Goal: Transaction & Acquisition: Purchase product/service

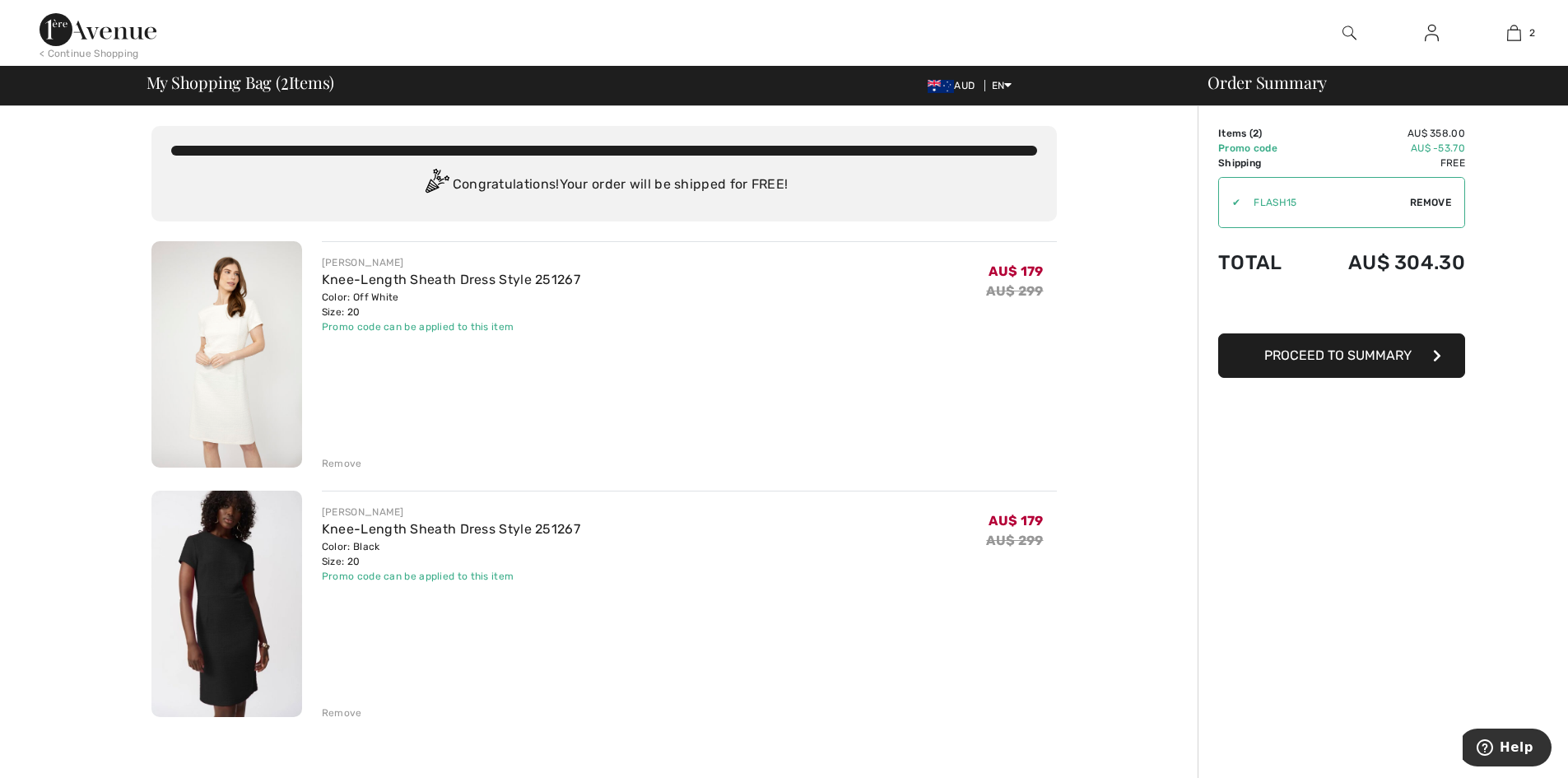
click at [1355, 359] on span "Proceed to Summary" at bounding box center [1337, 355] width 147 height 16
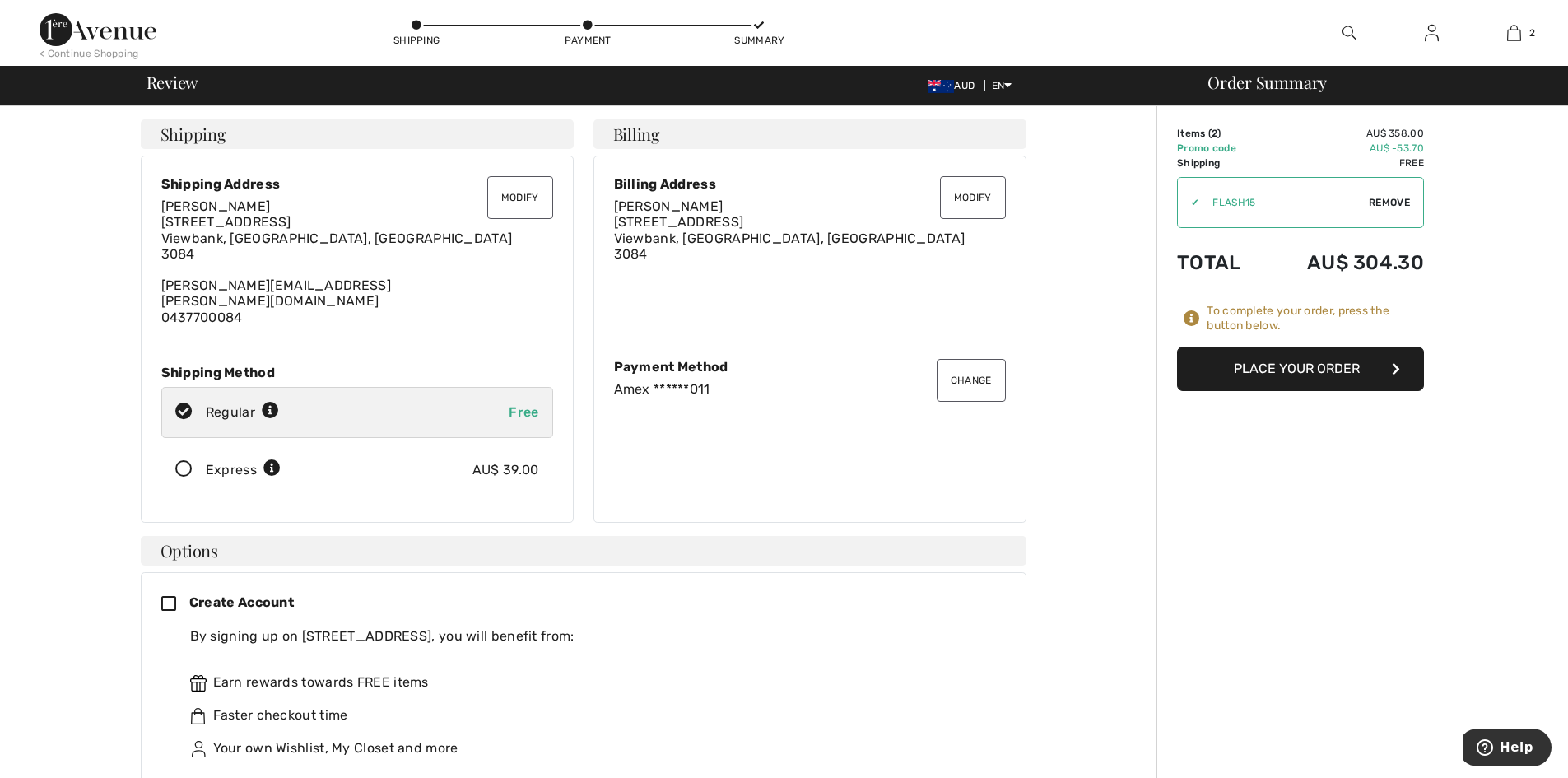
drag, startPoint x: 1202, startPoint y: 371, endPoint x: 1201, endPoint y: 399, distance: 28.0
click at [1249, 365] on button "Place Your Order" at bounding box center [1300, 368] width 247 height 44
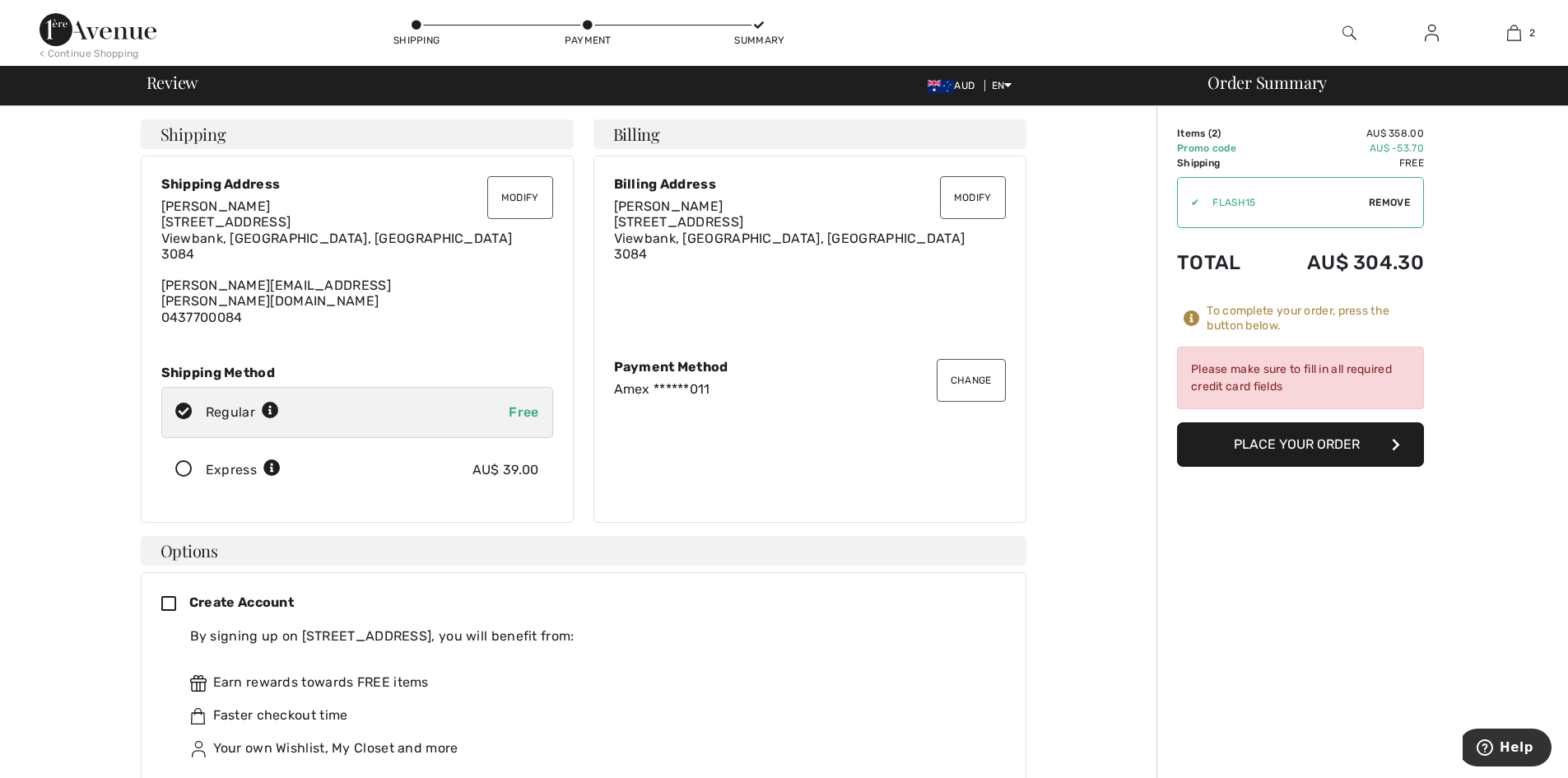
click at [712, 381] on div "Amex ******011" at bounding box center [809, 389] width 391 height 16
click at [675, 365] on div "Payment Method" at bounding box center [809, 366] width 391 height 16
drag, startPoint x: 693, startPoint y: 374, endPoint x: 706, endPoint y: 372, distance: 13.2
click at [693, 381] on div "Amex ******011" at bounding box center [809, 389] width 391 height 16
click at [971, 374] on button "Change" at bounding box center [971, 380] width 69 height 43
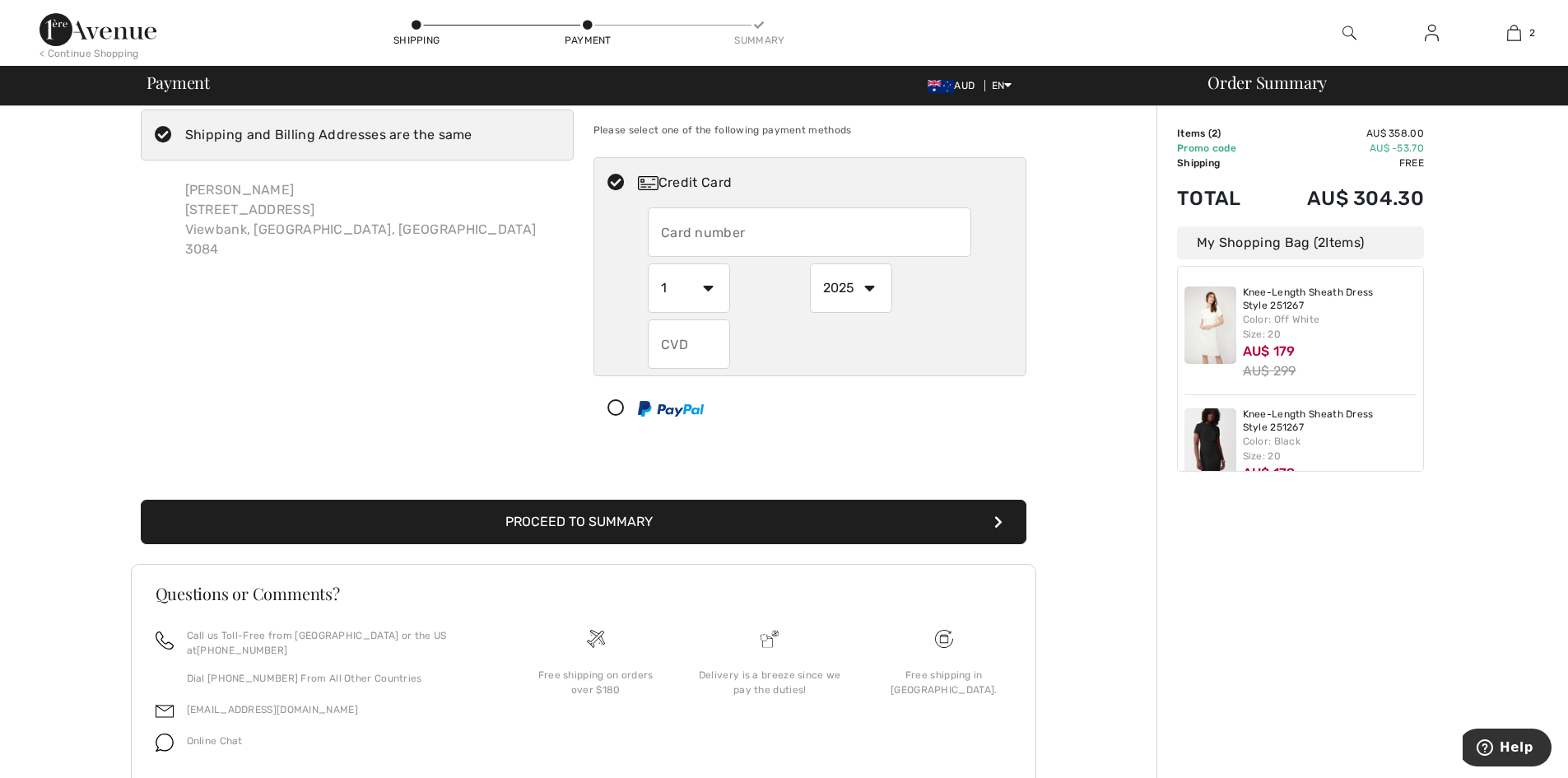
click at [740, 227] on input "text" at bounding box center [809, 232] width 324 height 50
radio input "true"
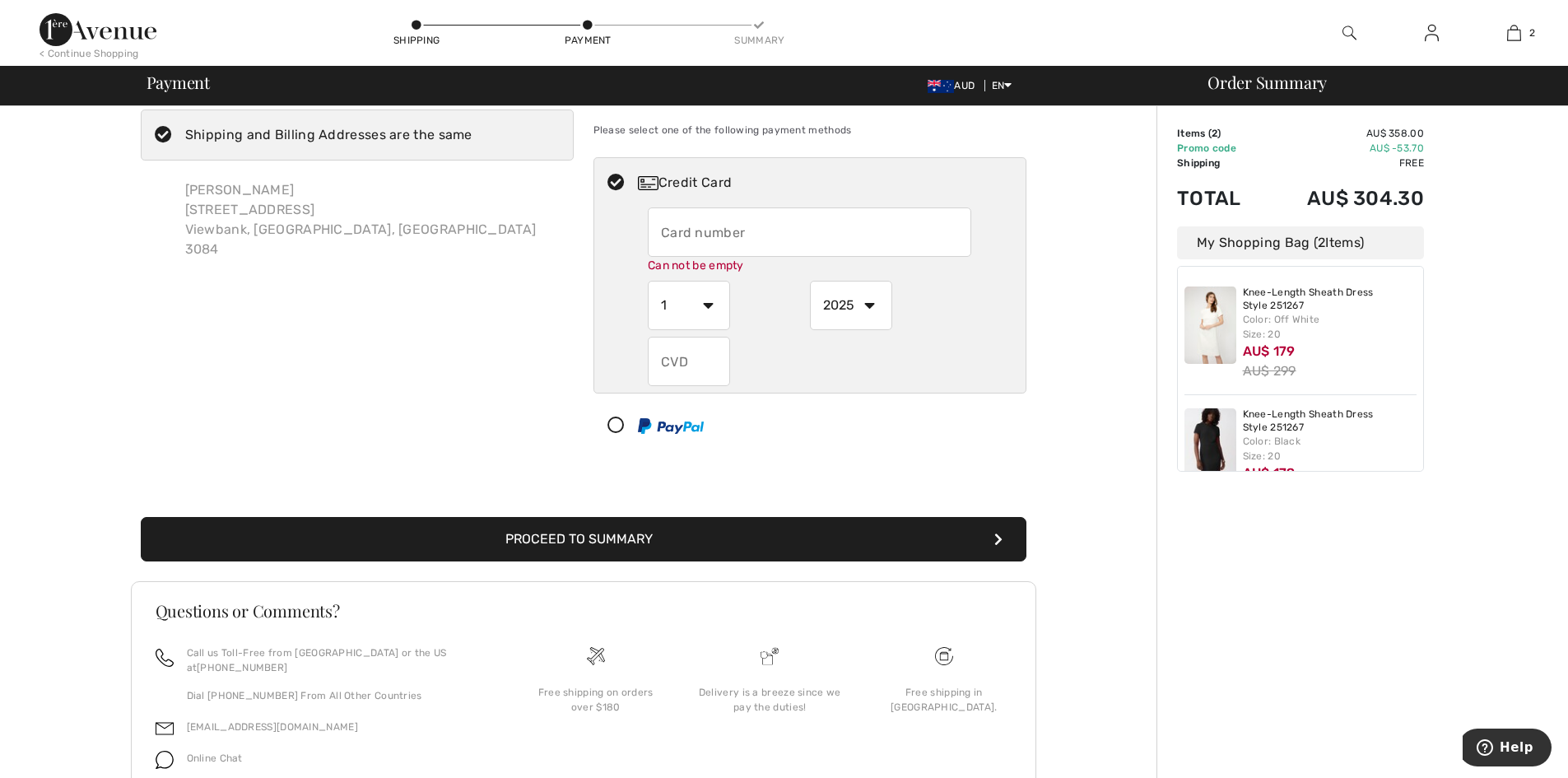
type input "377854362262011"
select select "7"
select select "2030"
type input "9594"
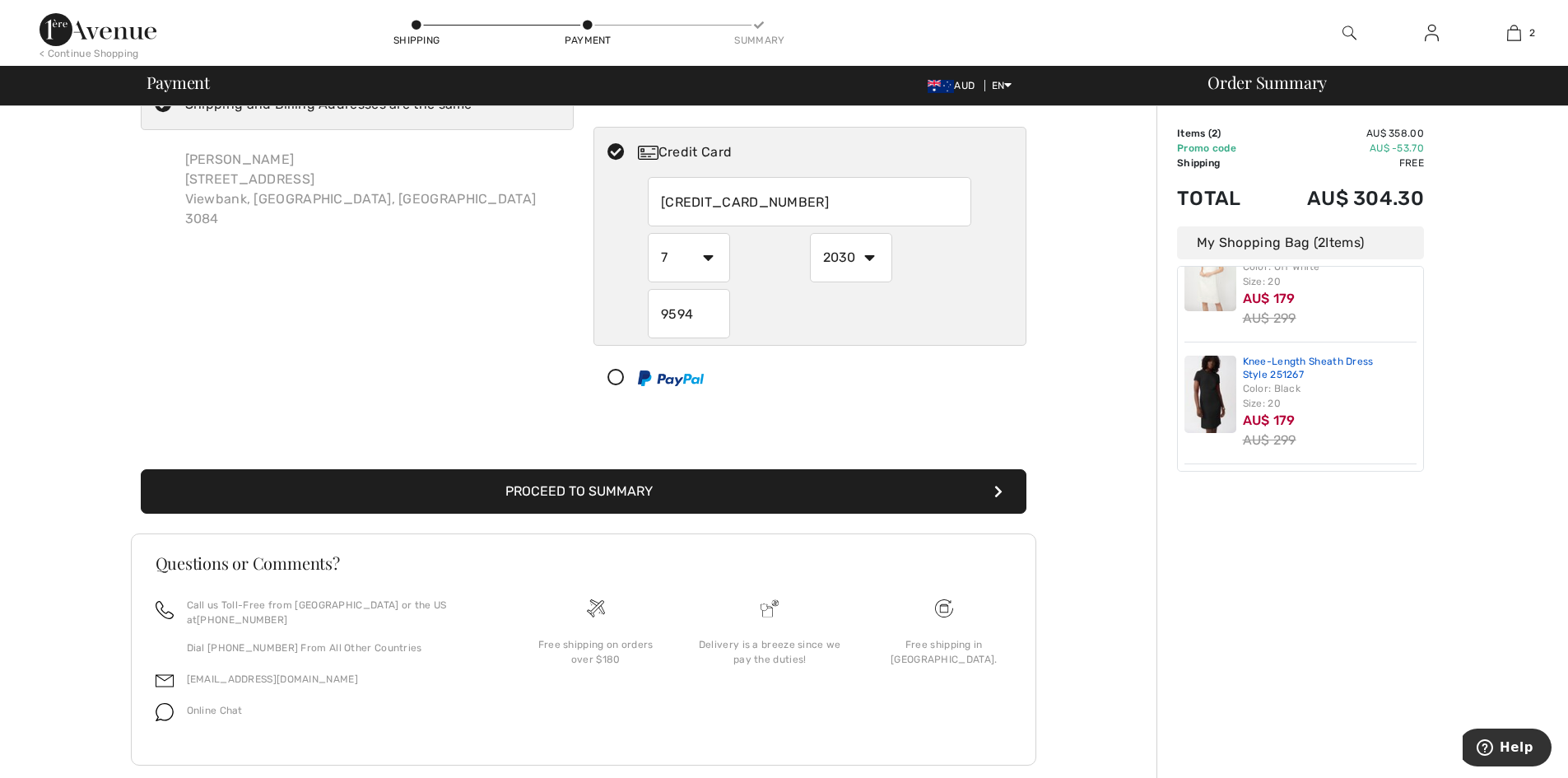
scroll to position [84, 0]
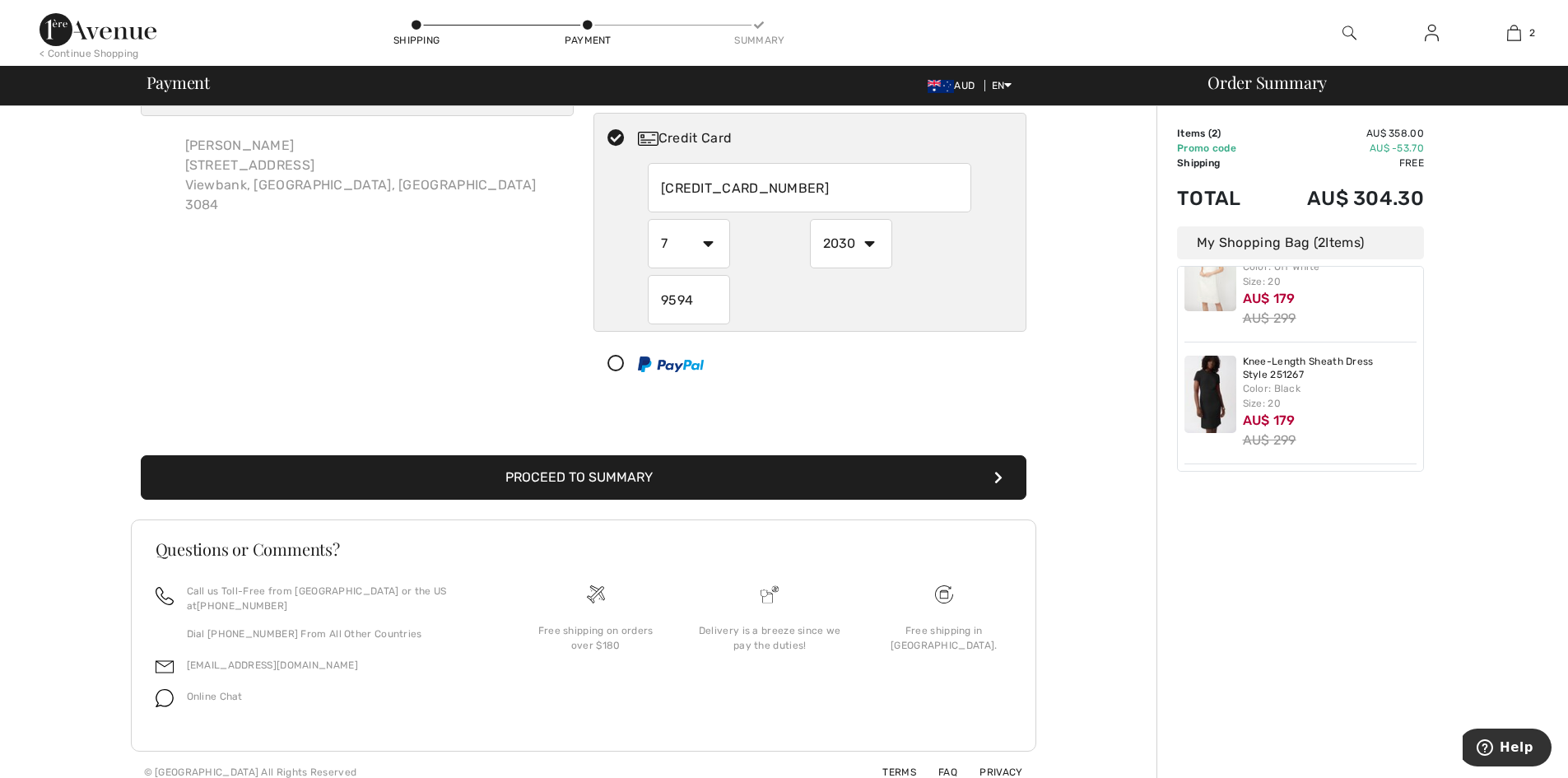
click at [1000, 477] on icon "submit" at bounding box center [997, 478] width 8 height 13
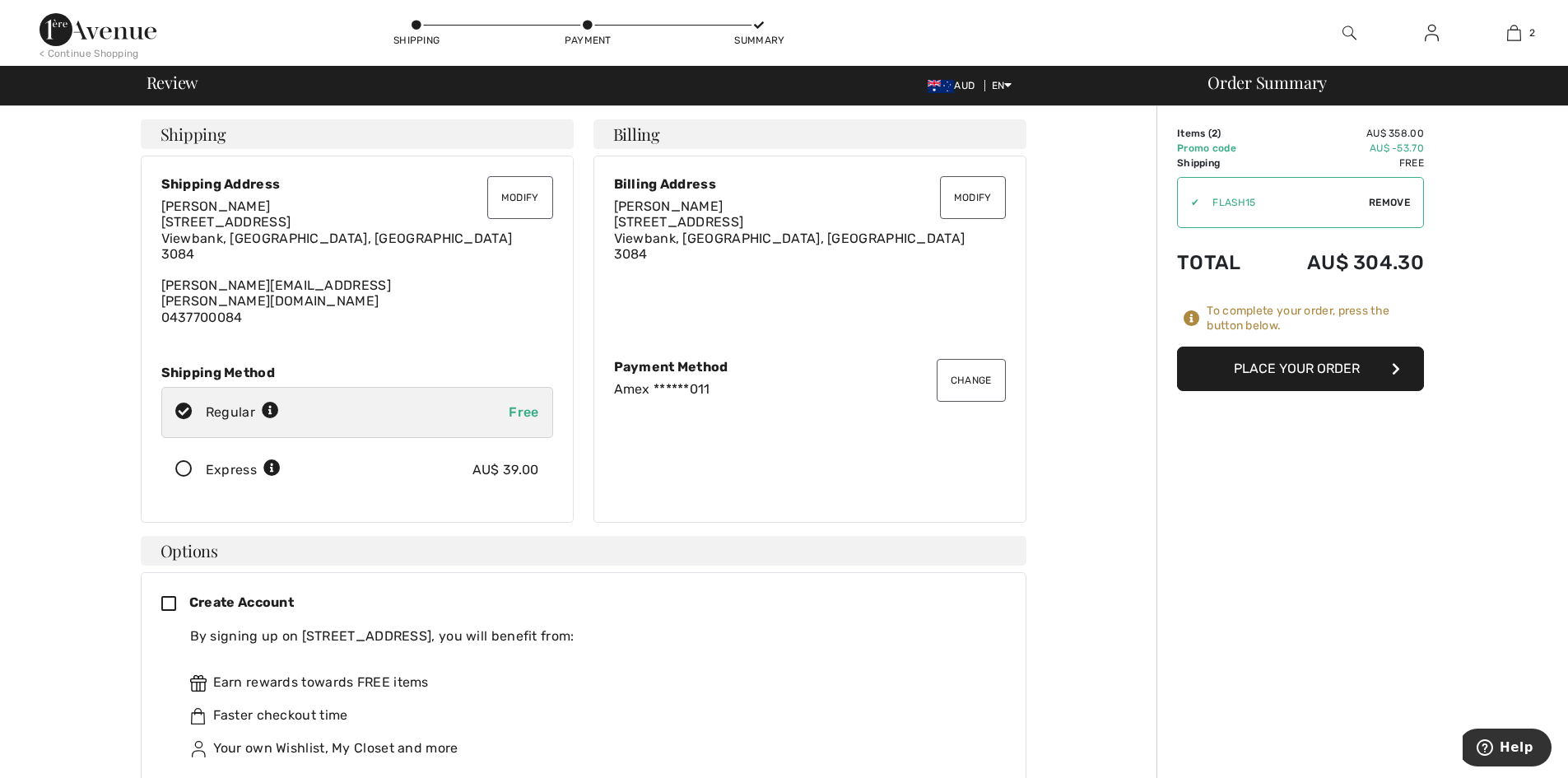
click at [1242, 368] on button "Place Your Order" at bounding box center [1300, 368] width 247 height 44
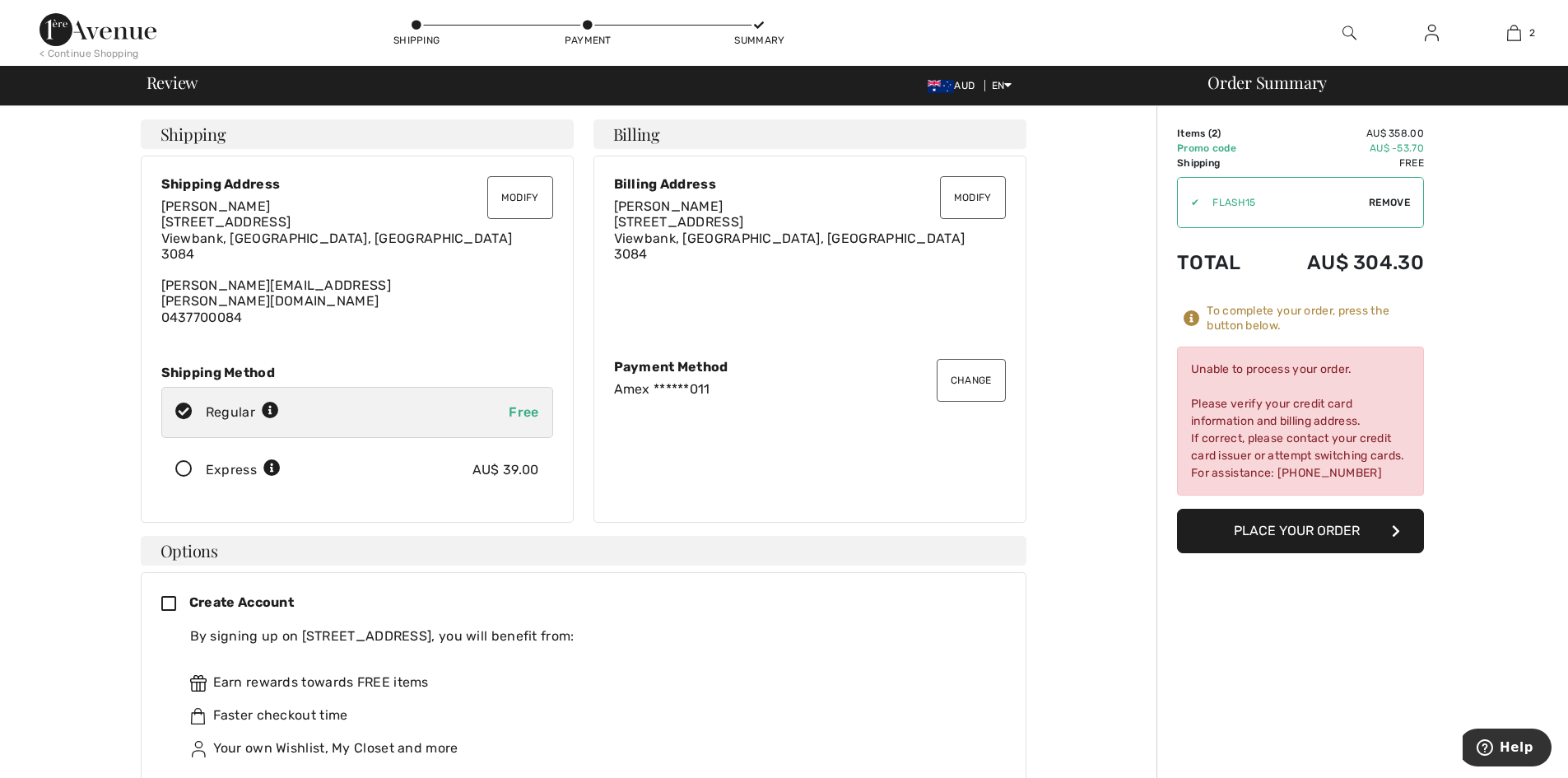
click at [513, 201] on button "Modify" at bounding box center [520, 198] width 66 height 43
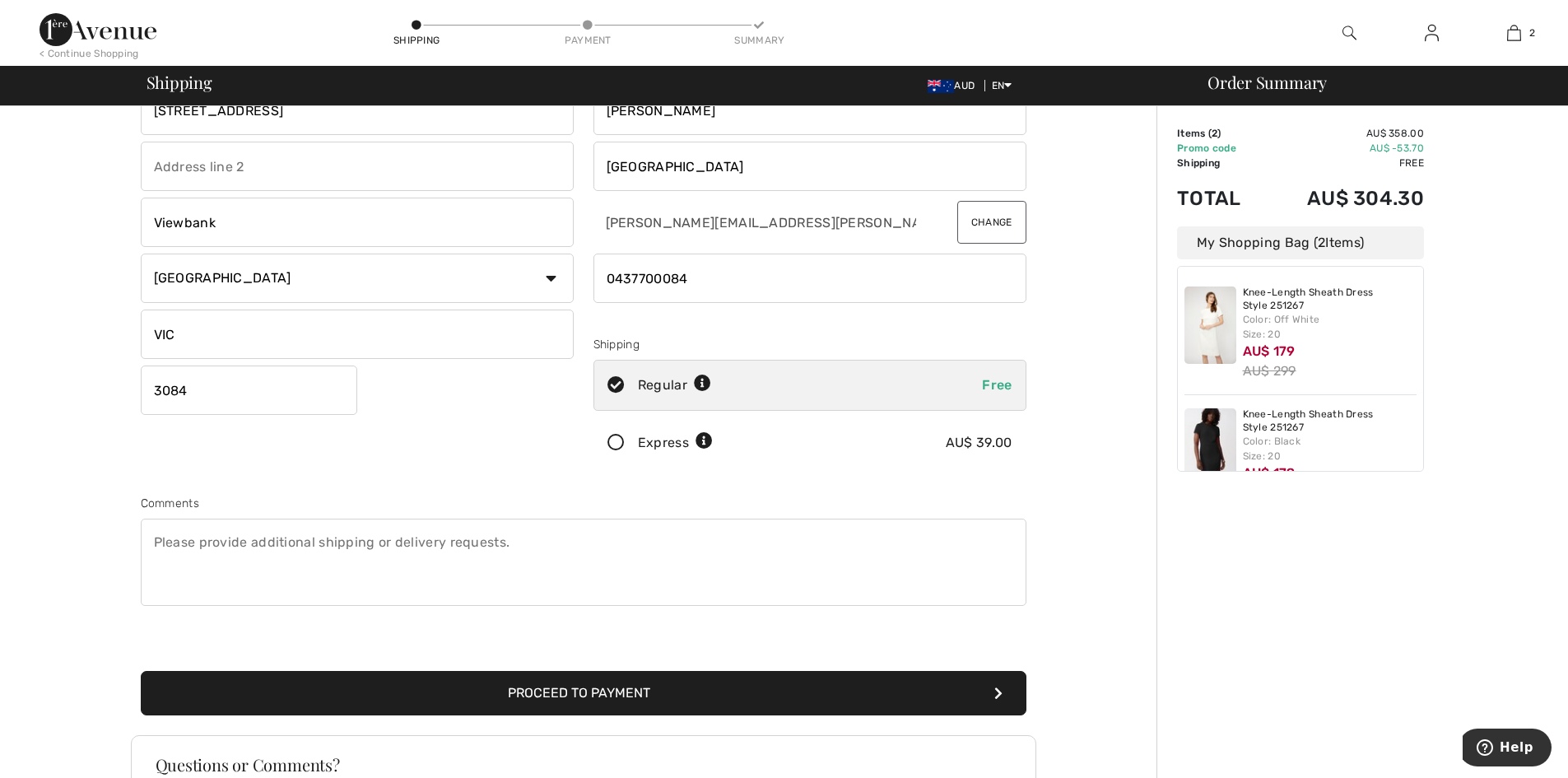
scroll to position [164, 0]
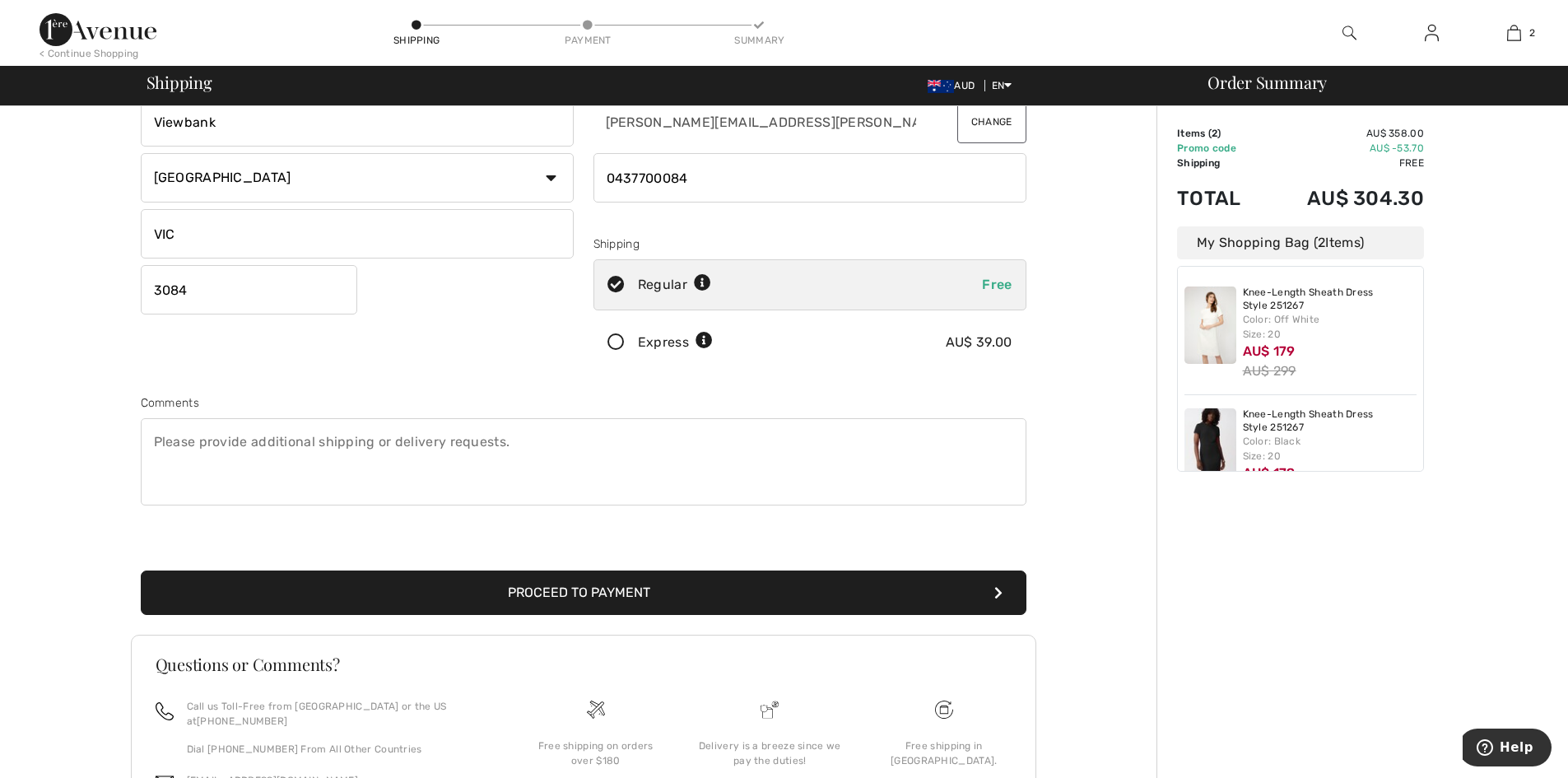
click at [1000, 593] on icon "submit" at bounding box center [997, 592] width 8 height 13
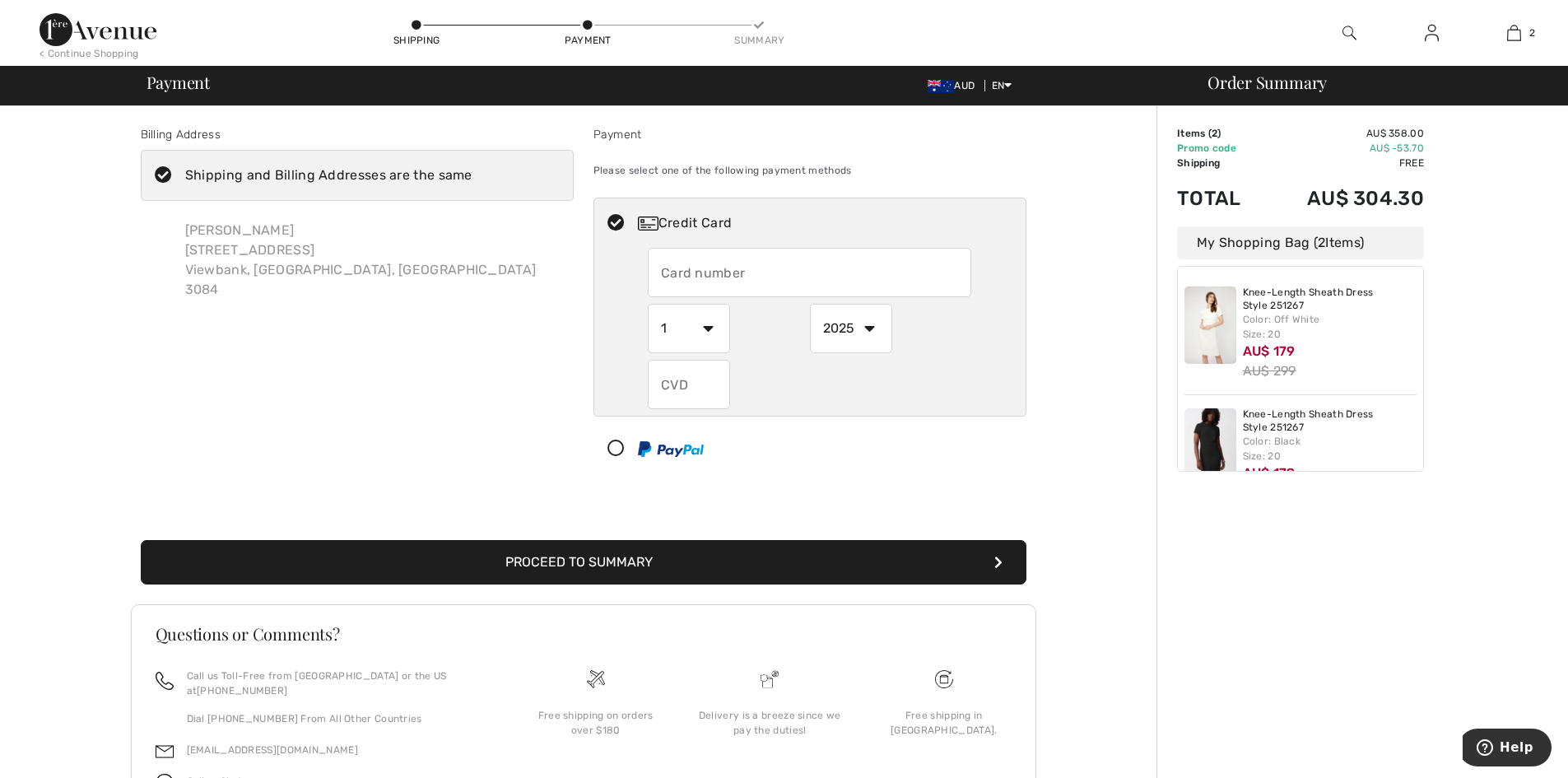
click at [878, 279] on input "text" at bounding box center [809, 272] width 324 height 50
click at [878, 267] on input "text" at bounding box center [809, 272] width 324 height 50
click at [818, 269] on input "text" at bounding box center [809, 272] width 324 height 50
radio input "true"
type input "4724373521352169"
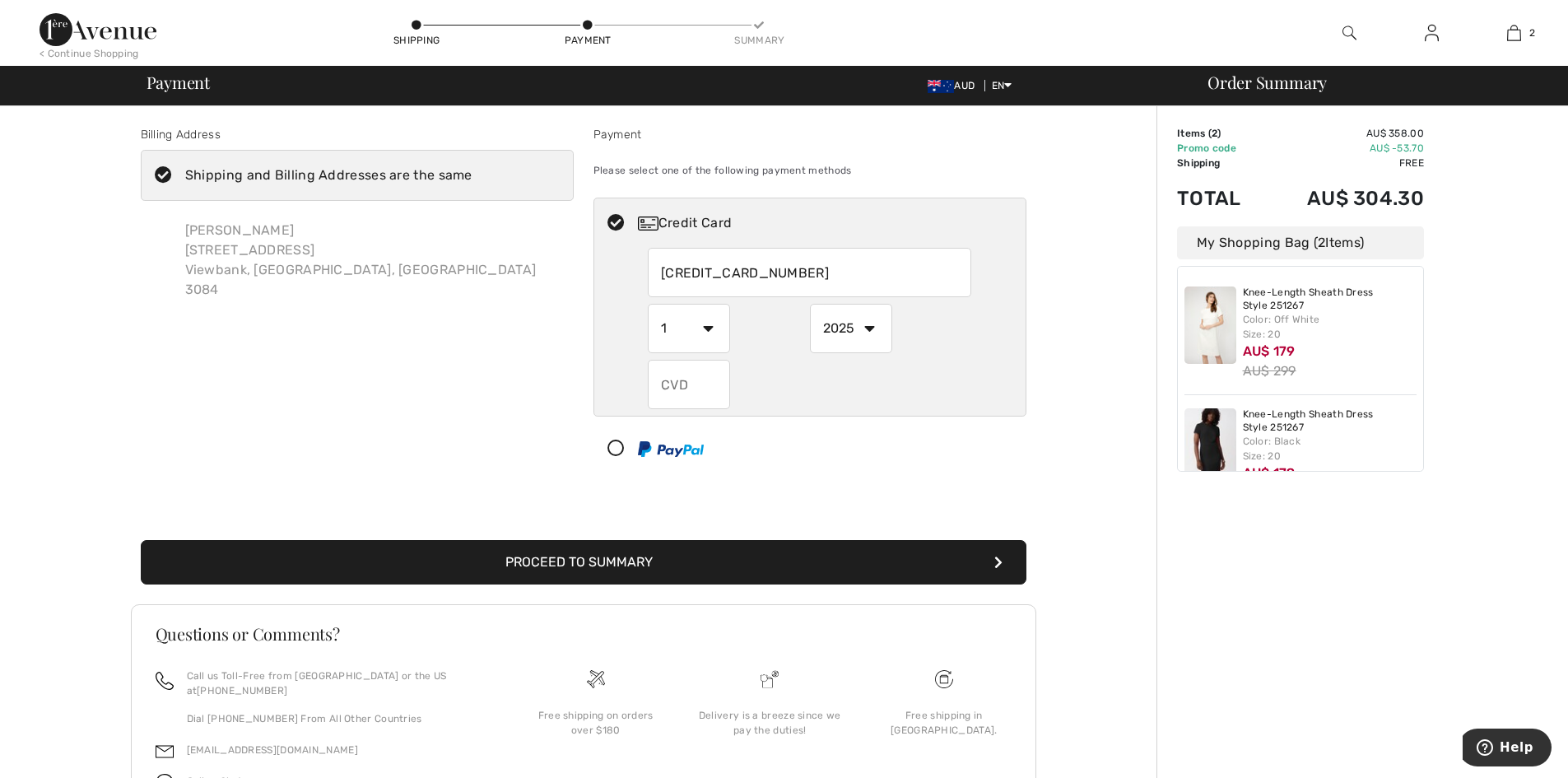
click at [706, 328] on select "1 2 3 4 5 6 7 8 9 10 11 12" at bounding box center [689, 328] width 83 height 50
radio input "true"
select select "12"
click at [647, 304] on select "1 2 3 4 5 6 7 8 9 10 11 12" at bounding box center [689, 328] width 83 height 50
click at [873, 325] on select "2025 2026 2027 2028 2029 2030 2031 2032 2033 2034 2035" at bounding box center [851, 328] width 83 height 50
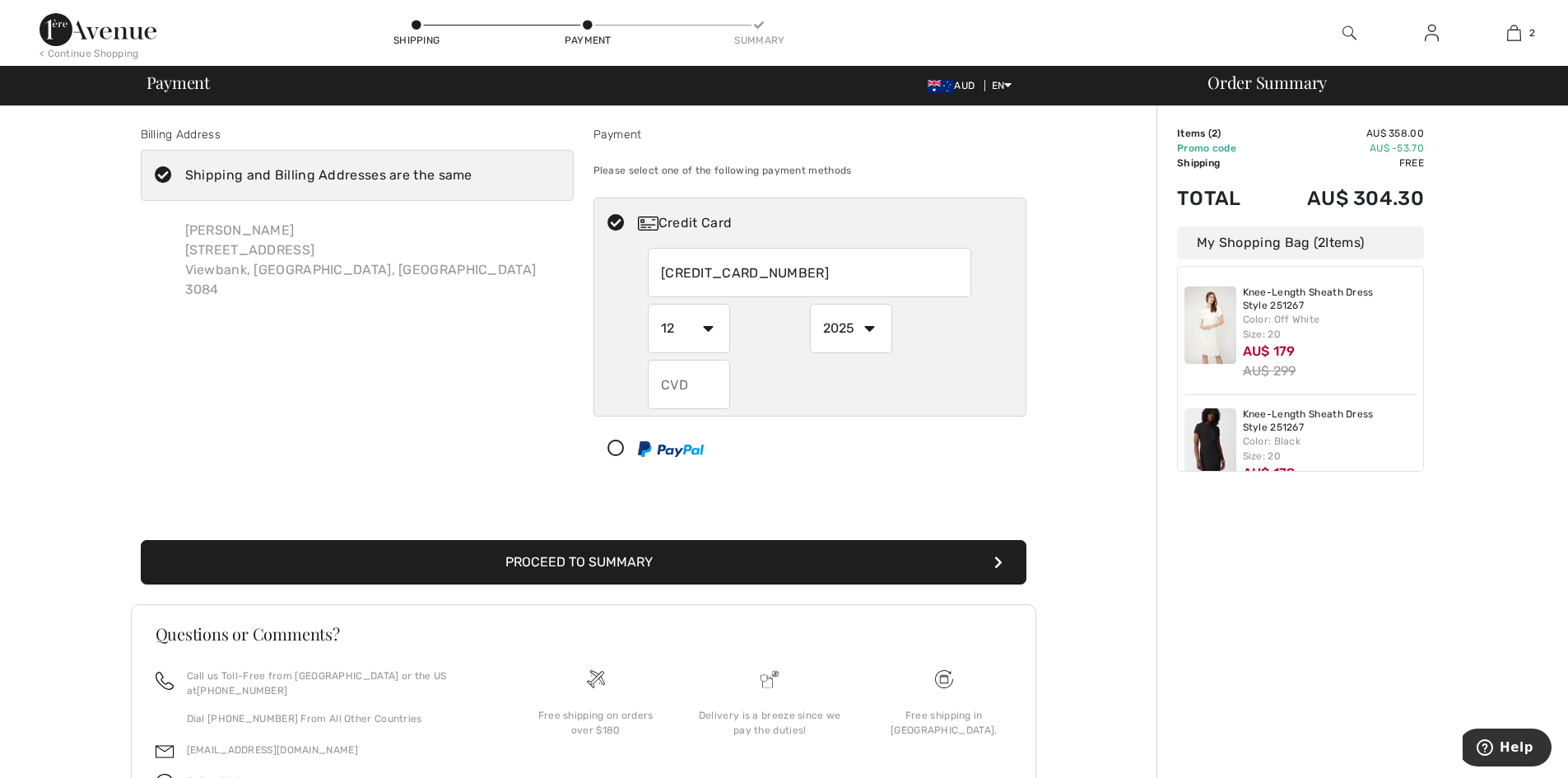
radio input "true"
select select "2027"
click at [810, 304] on select "2025 2026 2027 2028 2029 2030 2031 2032 2033 2034 2035" at bounding box center [851, 328] width 83 height 50
click at [709, 383] on input "text" at bounding box center [689, 384] width 83 height 50
radio input "true"
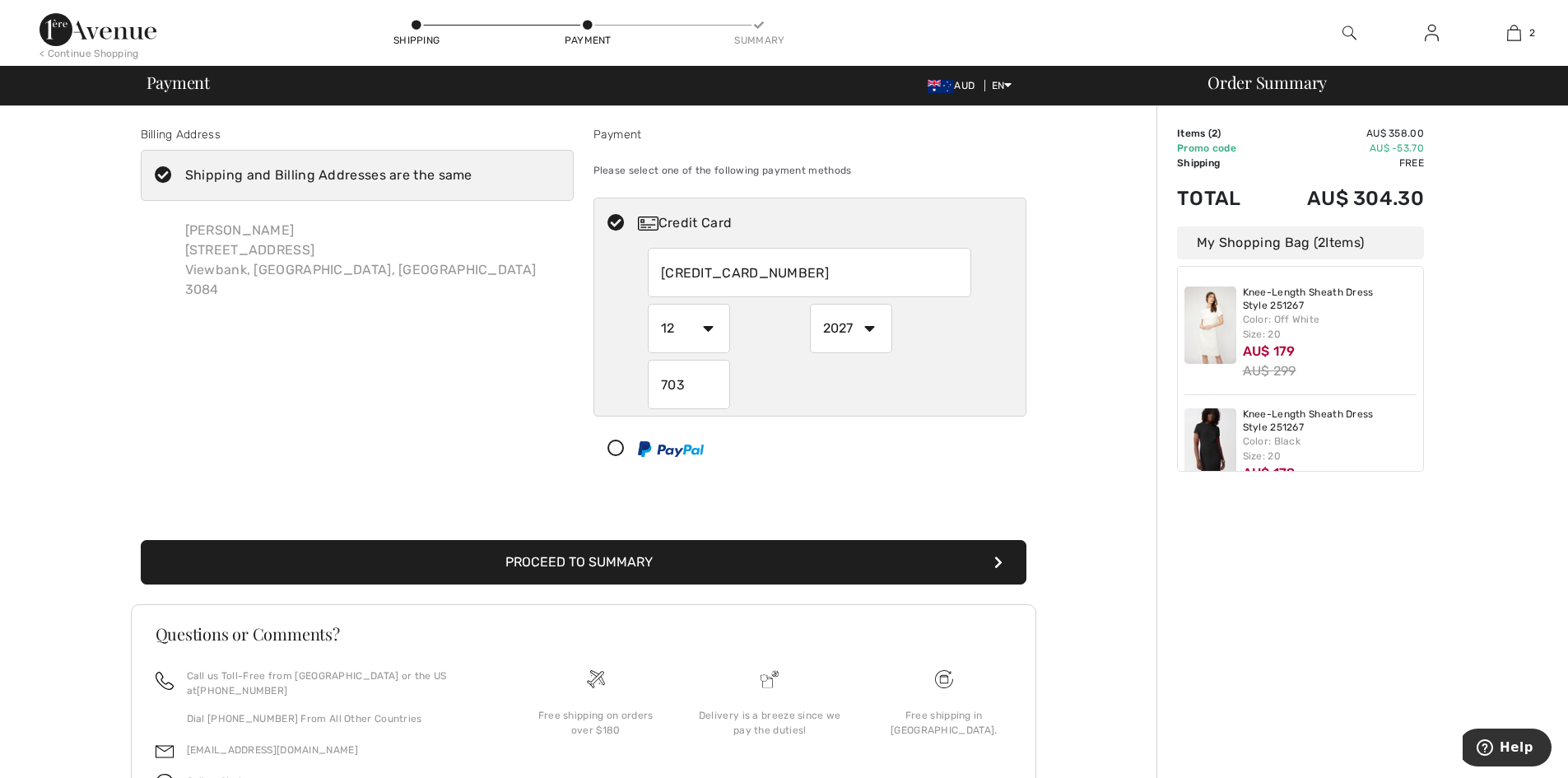
scroll to position [83, 0]
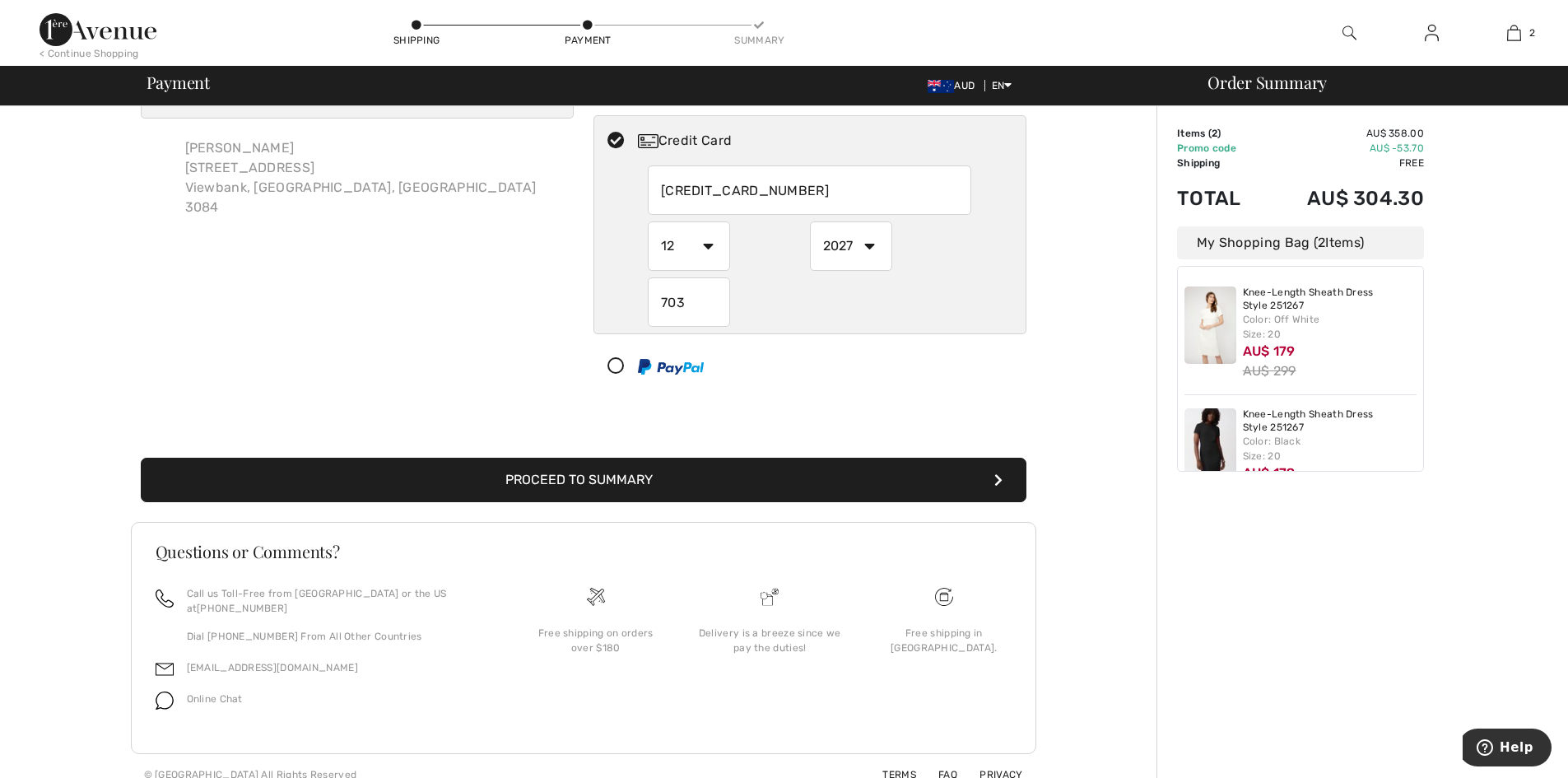
type input "703"
click at [1026, 476] on button "Proceed to Summary" at bounding box center [584, 480] width 886 height 44
click at [1017, 479] on button "Proceed to Summary" at bounding box center [584, 480] width 886 height 44
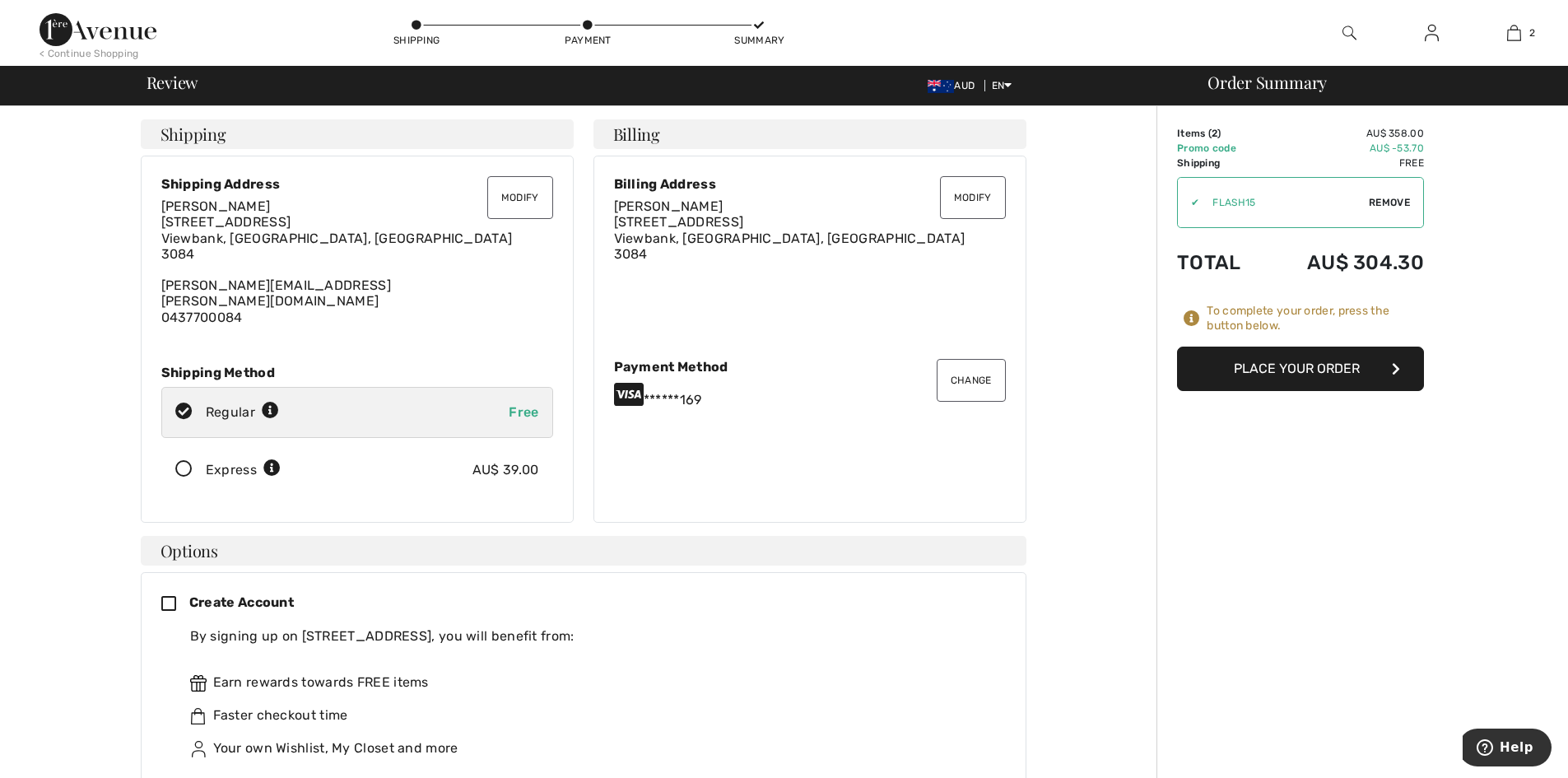
click at [1286, 369] on button "Place Your Order" at bounding box center [1300, 368] width 247 height 44
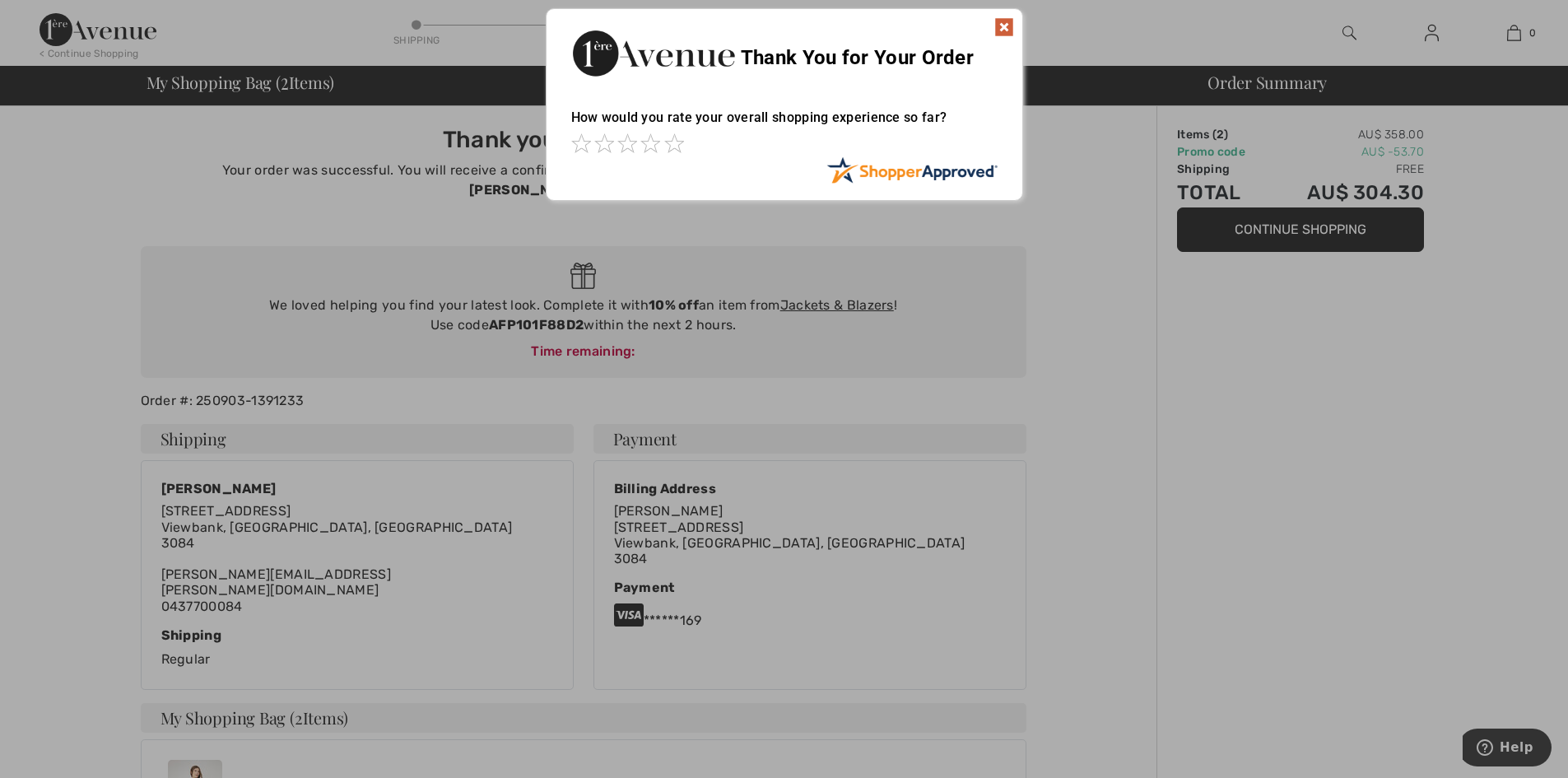
click at [1000, 27] on img at bounding box center [1003, 26] width 20 height 20
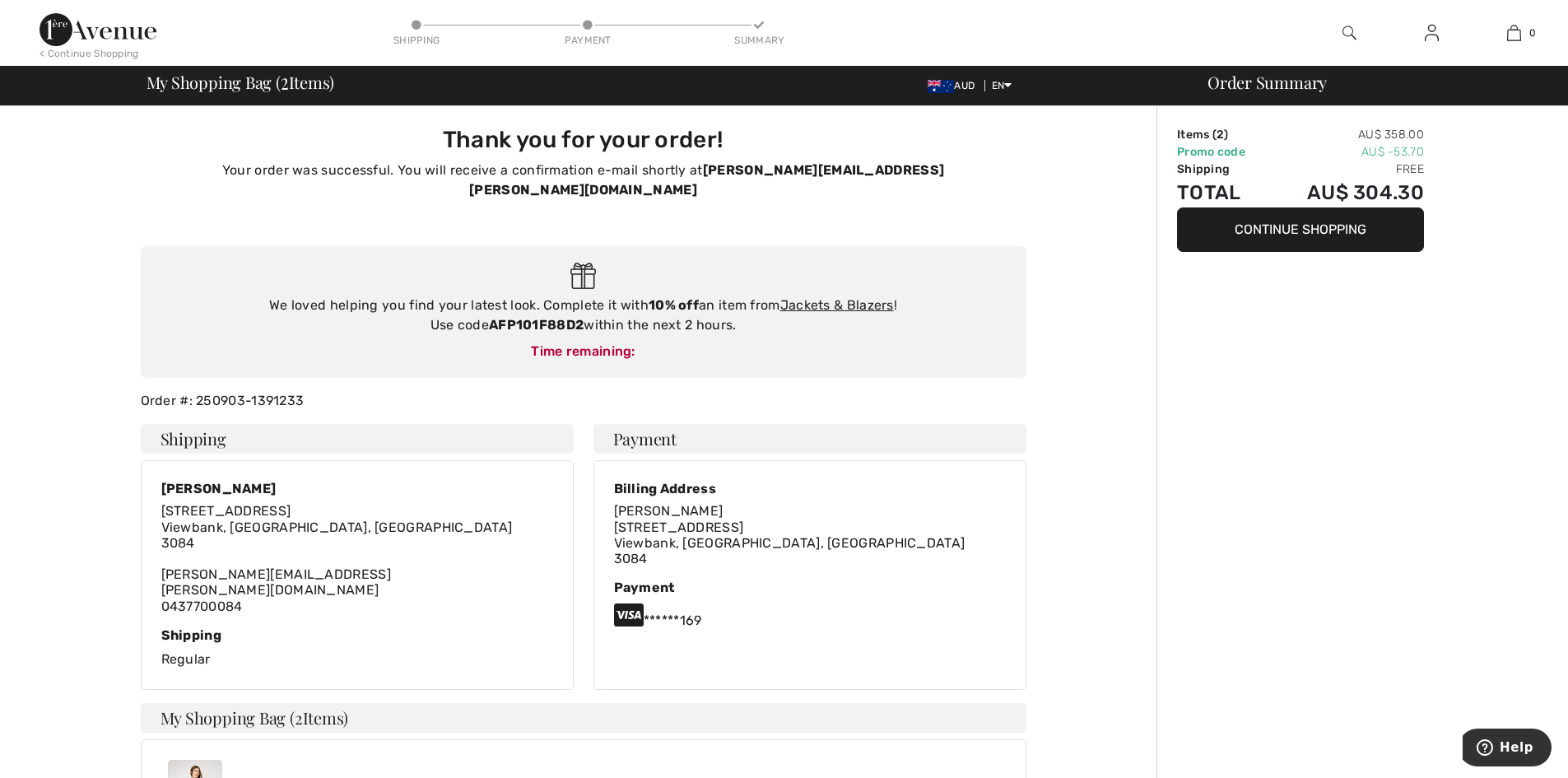
click at [1274, 423] on div "Order Summary Items ( 2 ) AU$ 358.00 Promo code AU$ -53.70 Shipping Free Total …" at bounding box center [1362, 680] width 411 height 1150
